Goal: Task Accomplishment & Management: Use online tool/utility

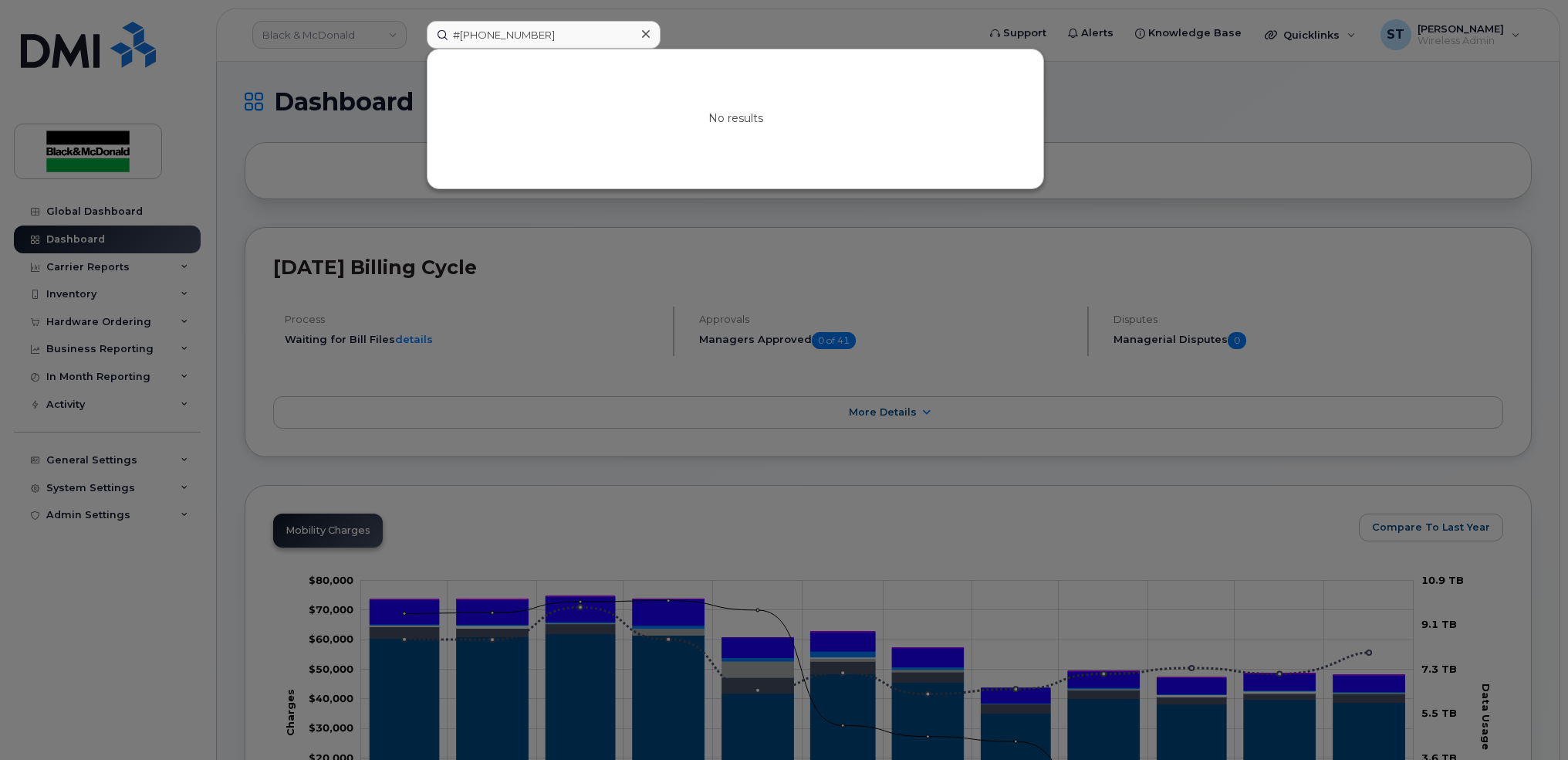
type input "[PHONE_NUMBER]"
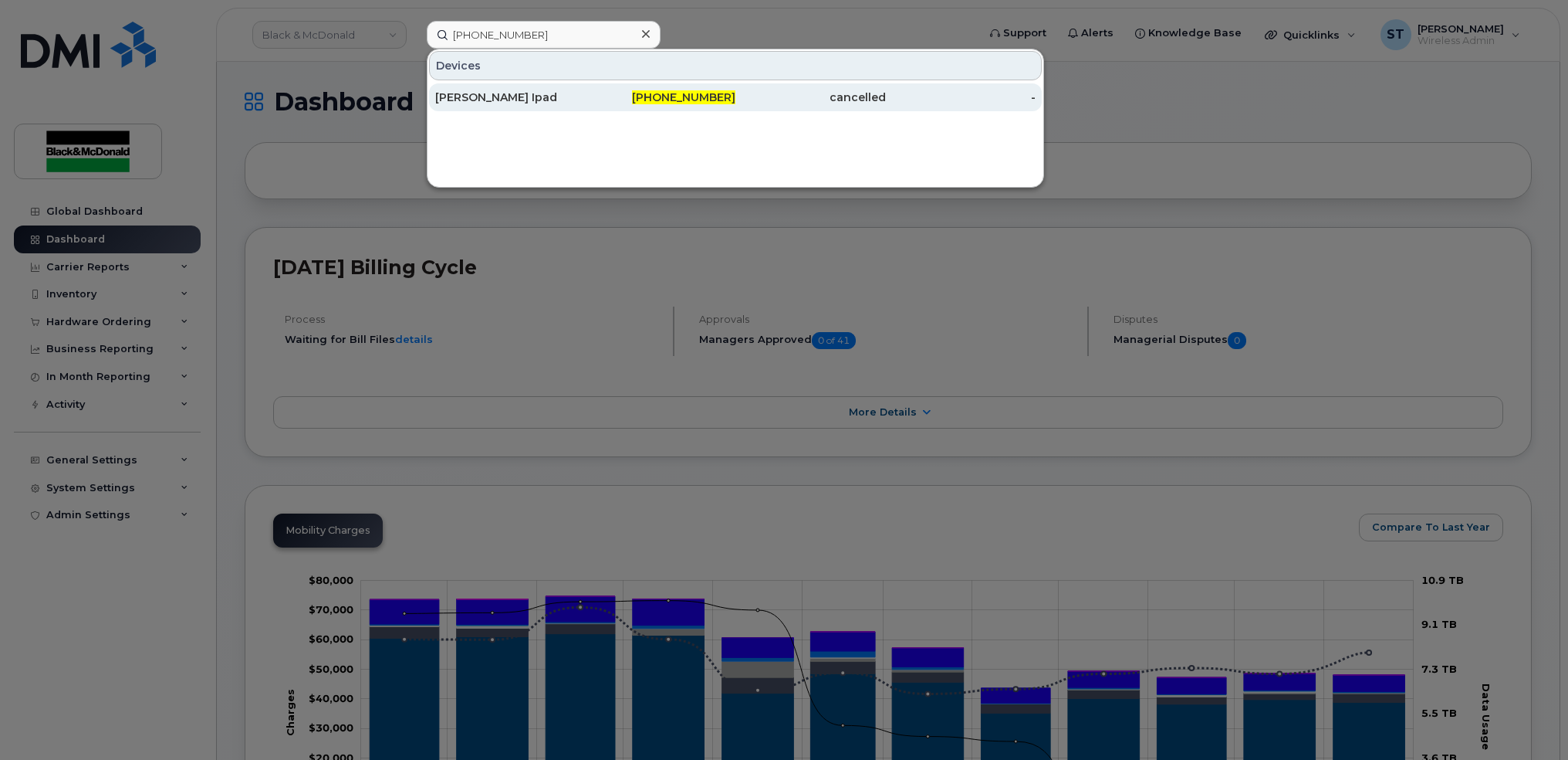
click at [524, 98] on div "[PERSON_NAME] Ipad" at bounding box center [510, 98] width 151 height 16
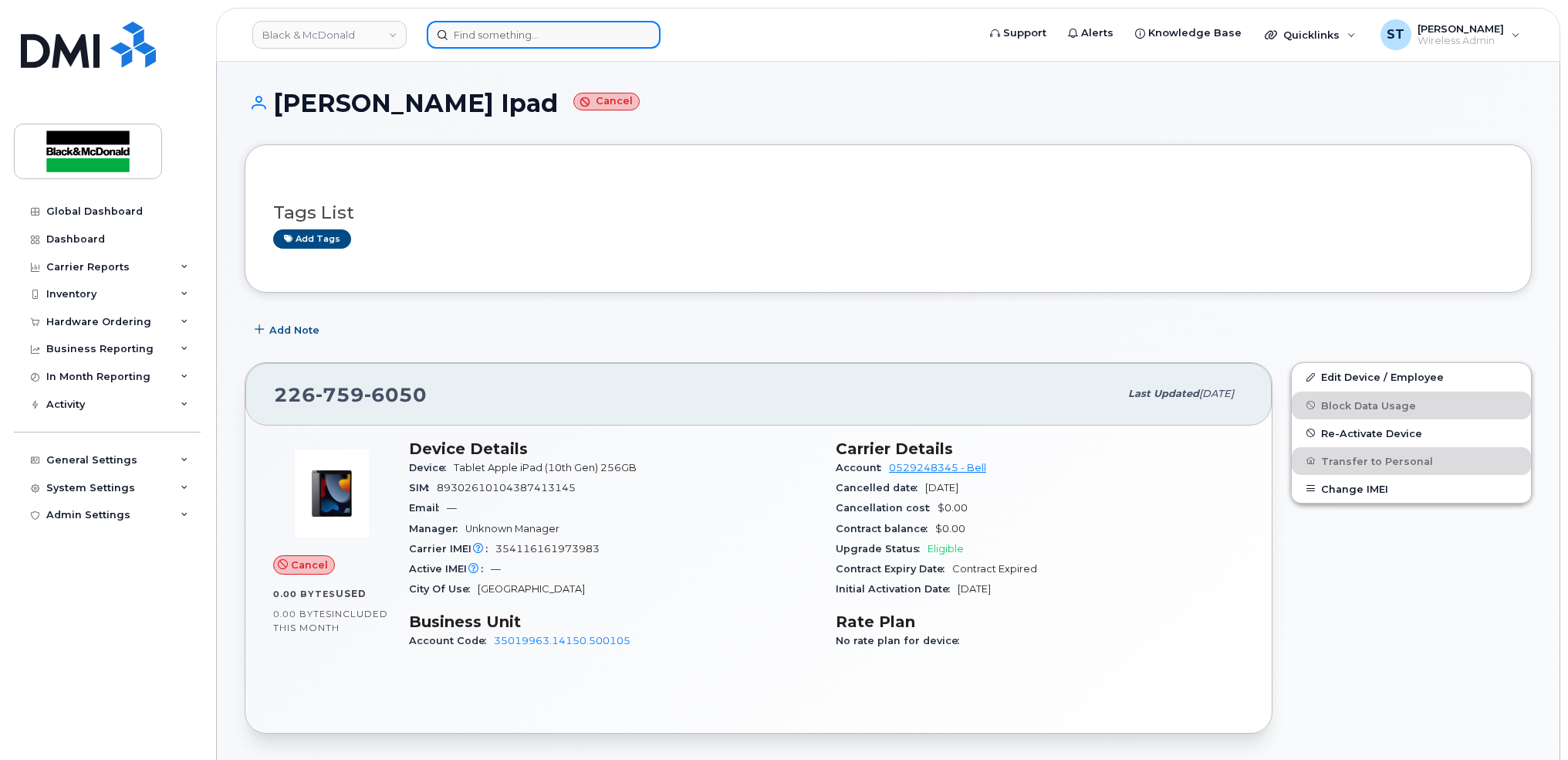
click at [585, 44] on input at bounding box center [544, 35] width 233 height 28
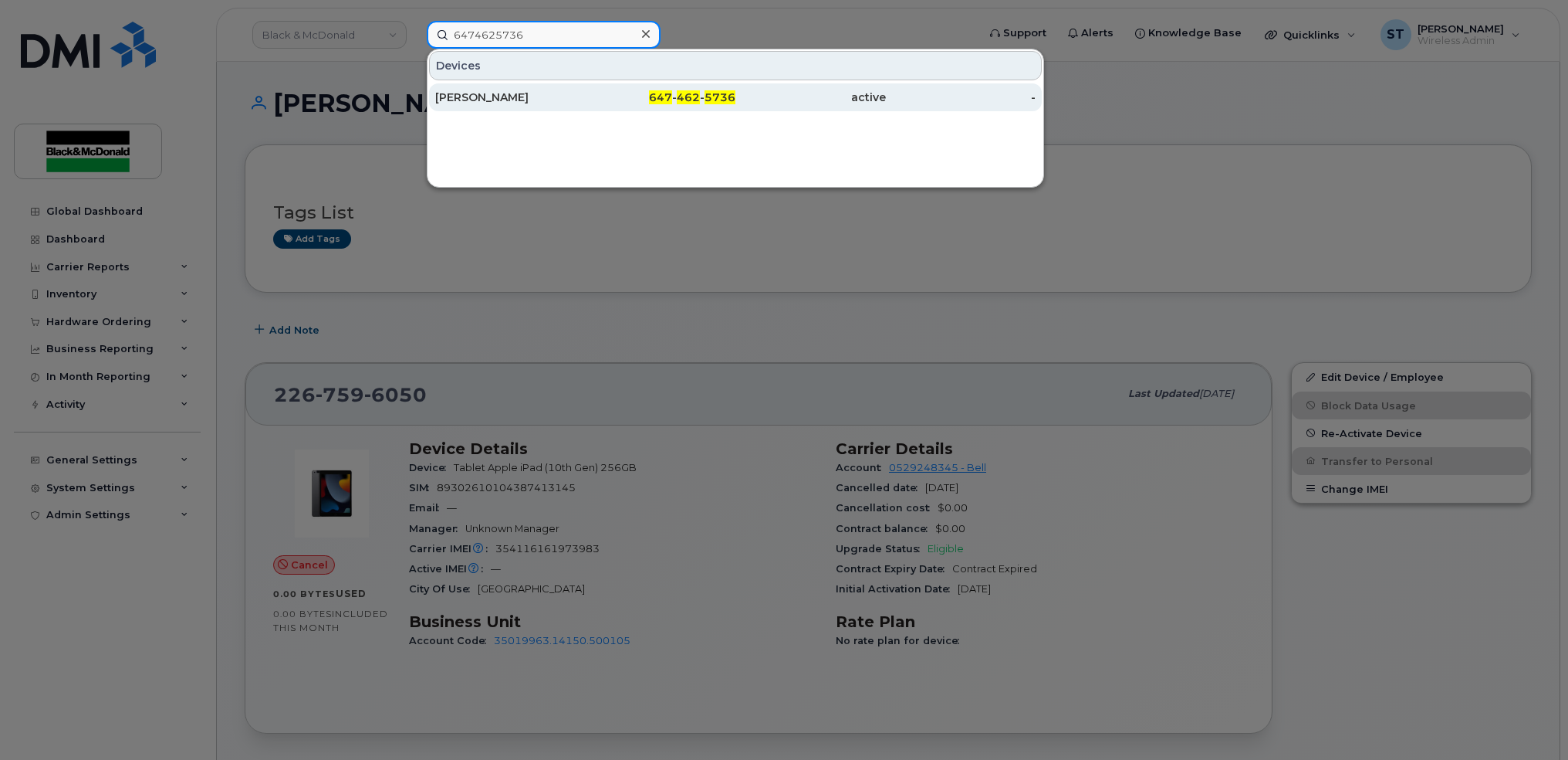
type input "6474625736"
click at [538, 97] on div "Gennaro Mete" at bounding box center [510, 98] width 151 height 16
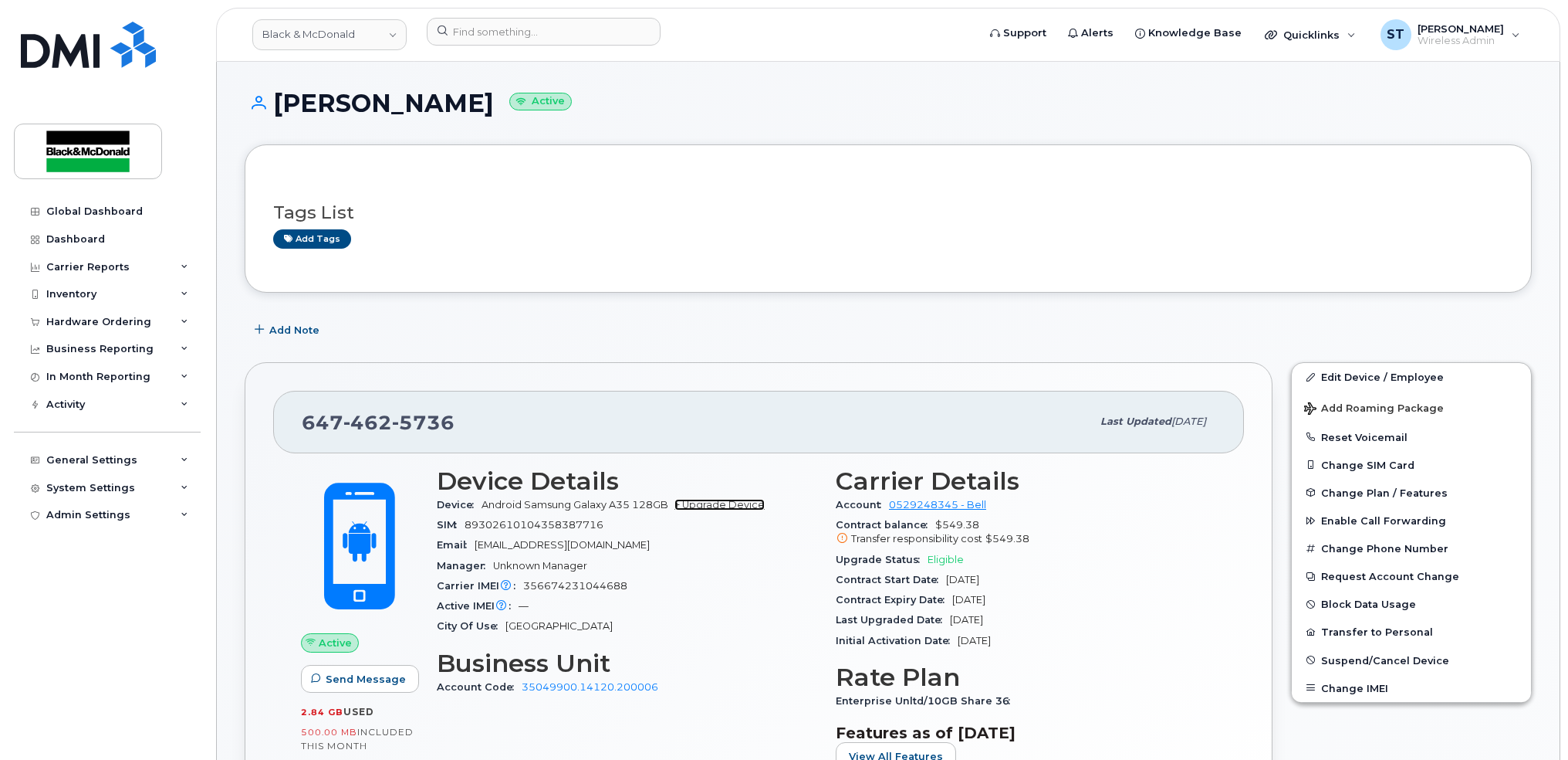
click at [723, 505] on link "+ Upgrade Device" at bounding box center [720, 504] width 91 height 11
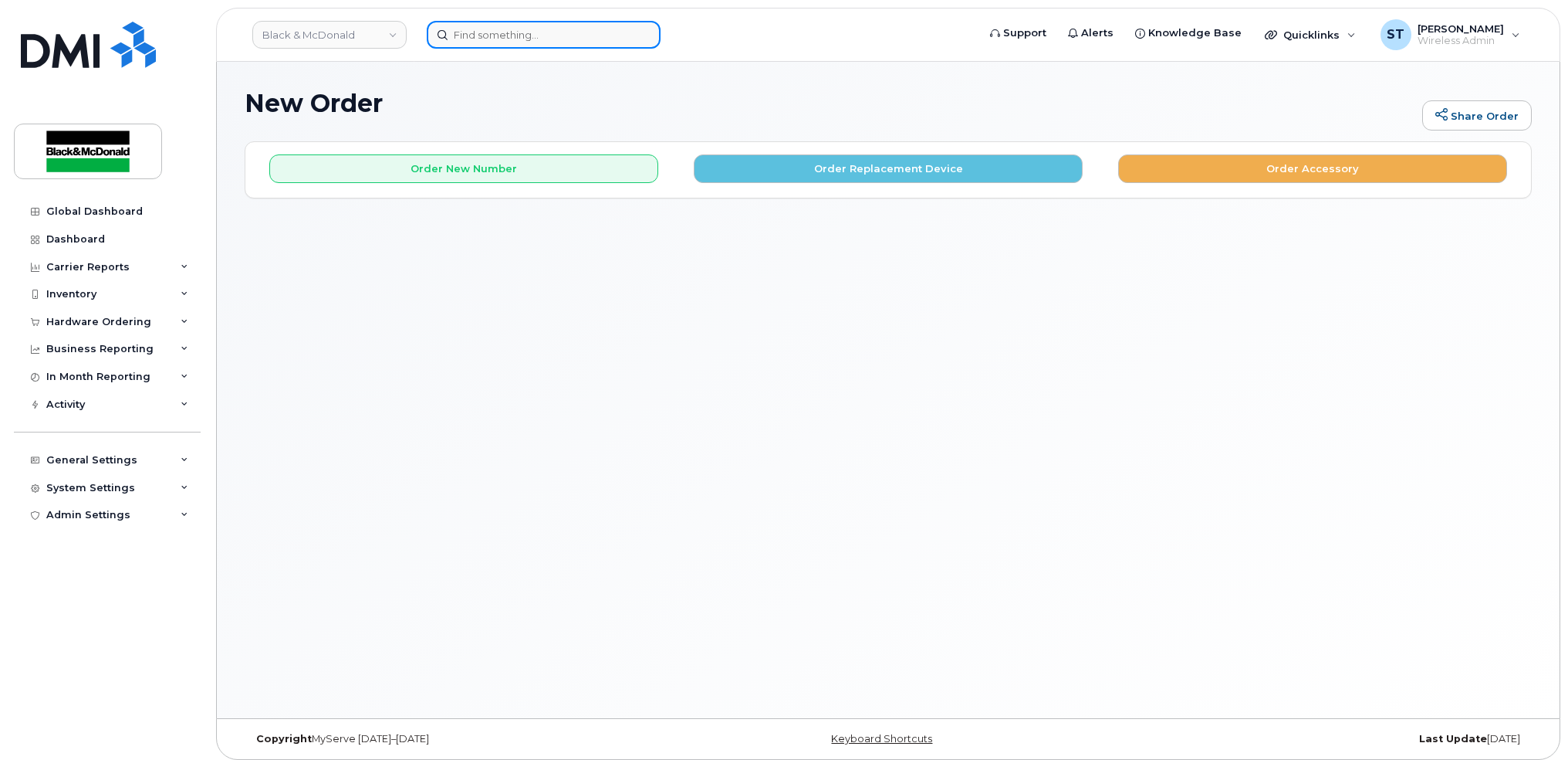
click at [511, 37] on input at bounding box center [544, 35] width 233 height 28
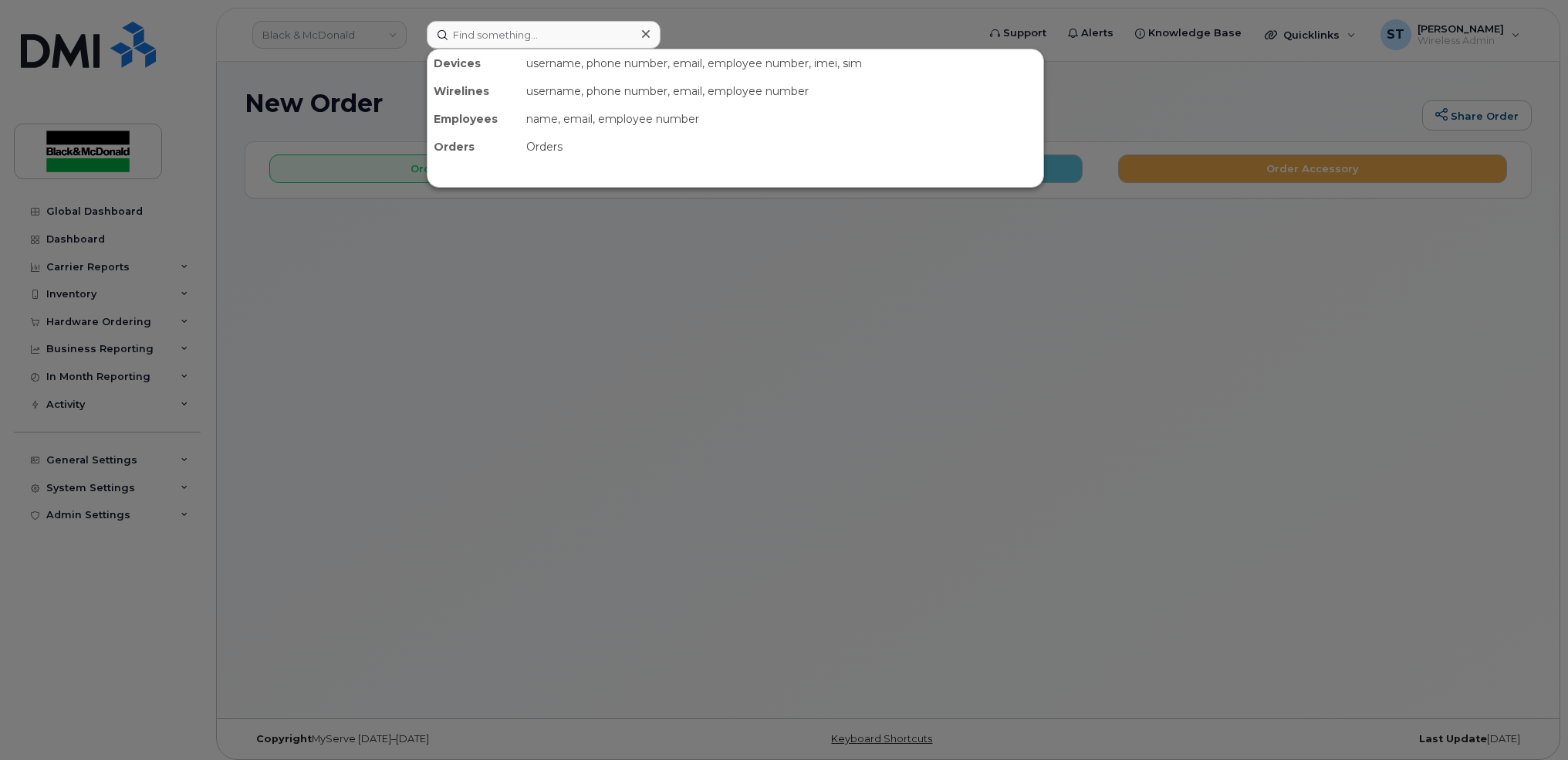
drag, startPoint x: 917, startPoint y: 383, endPoint x: 932, endPoint y: 367, distance: 21.9
click at [917, 383] on div at bounding box center [784, 380] width 1568 height 760
